Goal: Check status: Check status

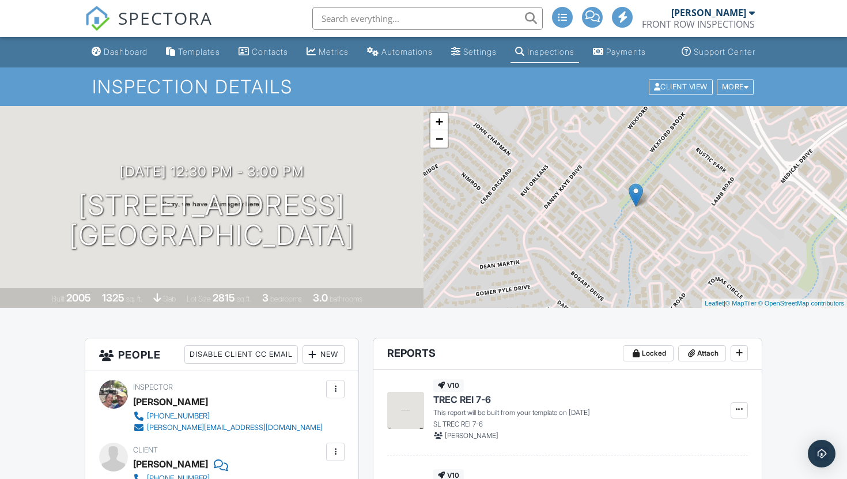
click at [340, 22] on input "text" at bounding box center [427, 18] width 231 height 23
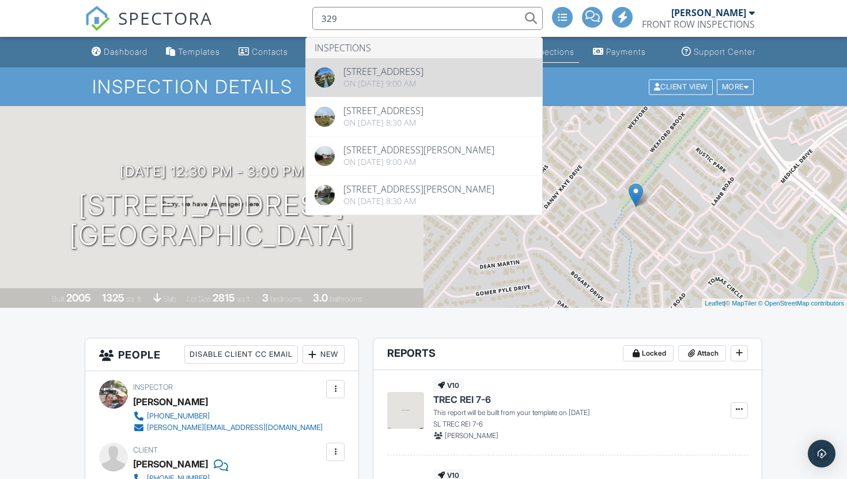
type input "329"
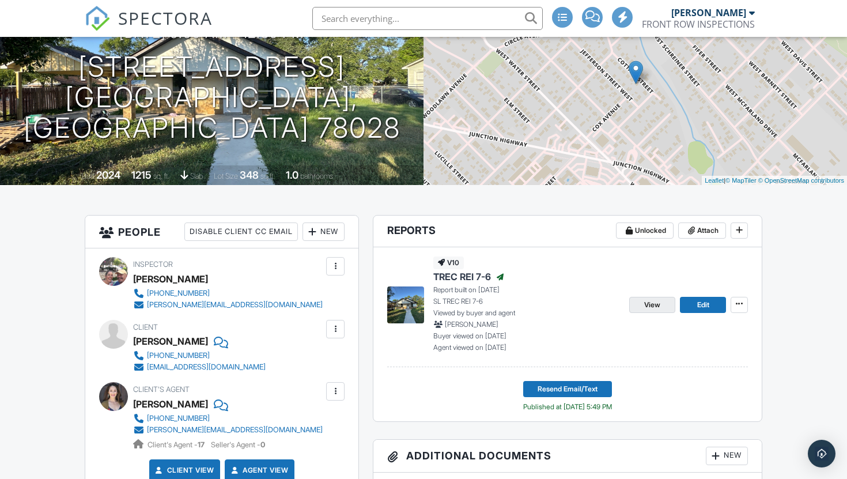
scroll to position [125, 0]
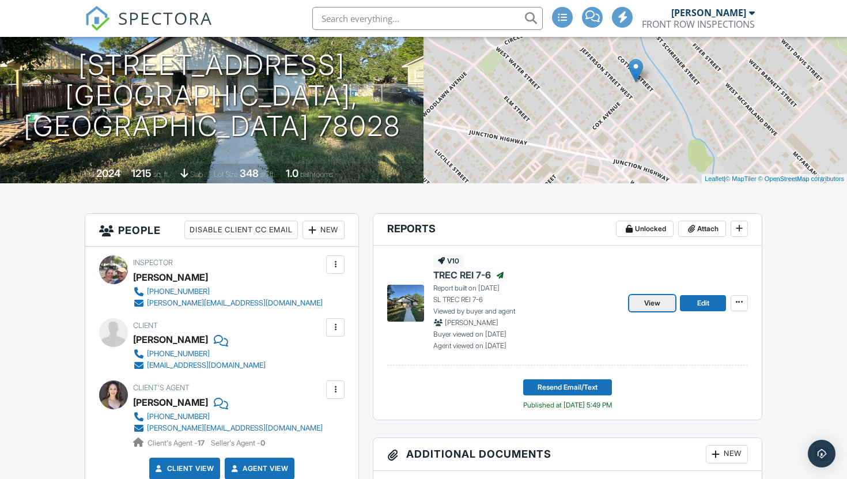
click at [657, 309] on span "View" at bounding box center [652, 303] width 16 height 12
